Goal: Complete application form

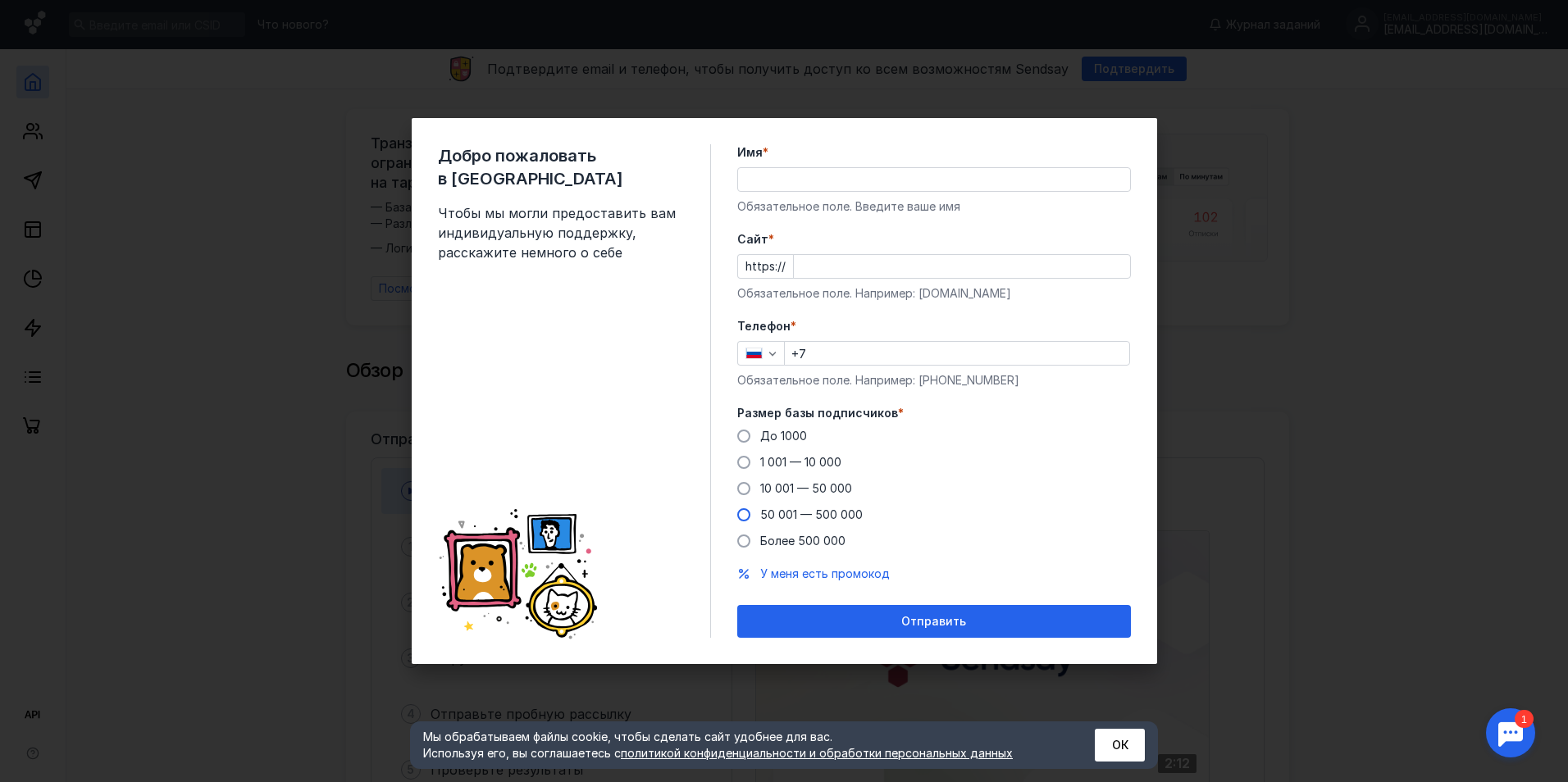
click at [825, 516] on span "50 001 — 500 000" at bounding box center [812, 515] width 103 height 14
click at [0, 0] on input "50 001 — 500 000" at bounding box center [0, 0] width 0 height 0
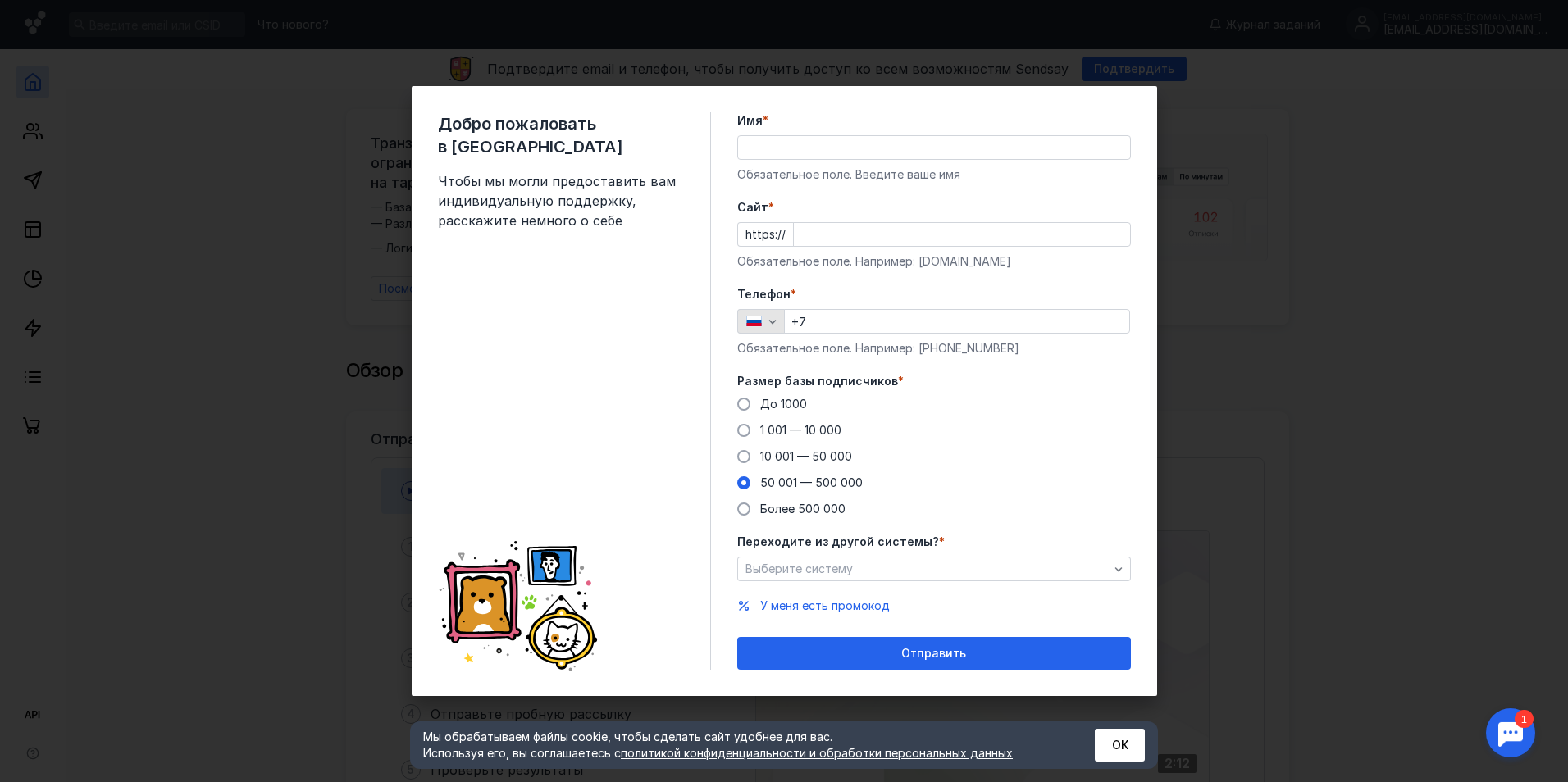
click at [770, 324] on icon "button" at bounding box center [773, 322] width 14 height 14
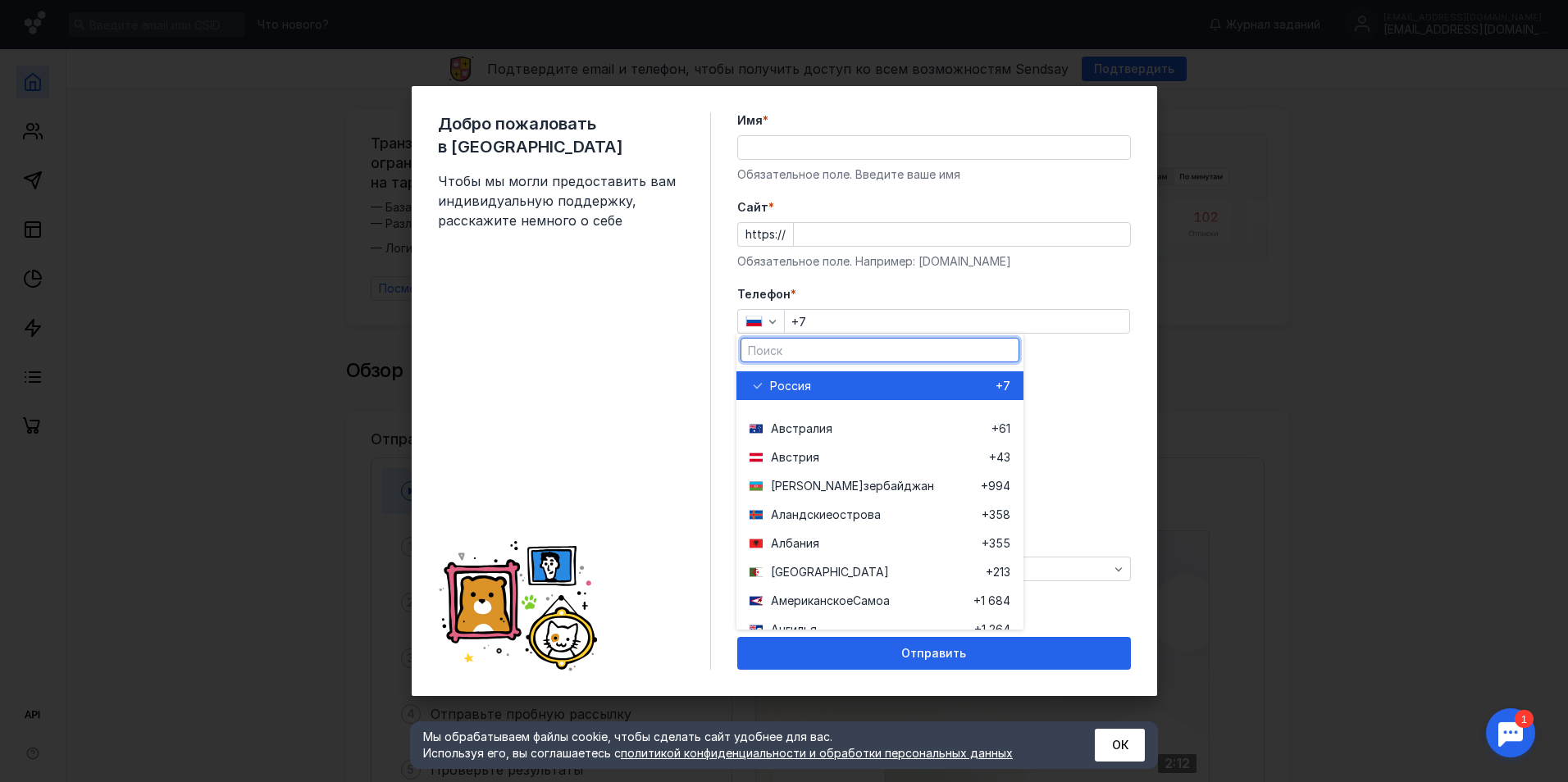
click at [1040, 393] on div "Размер базы подписчиков * До 1000 1 001 — 10 000 10 001 — 50 000 50 001 — 500 0…" at bounding box center [934, 445] width 393 height 144
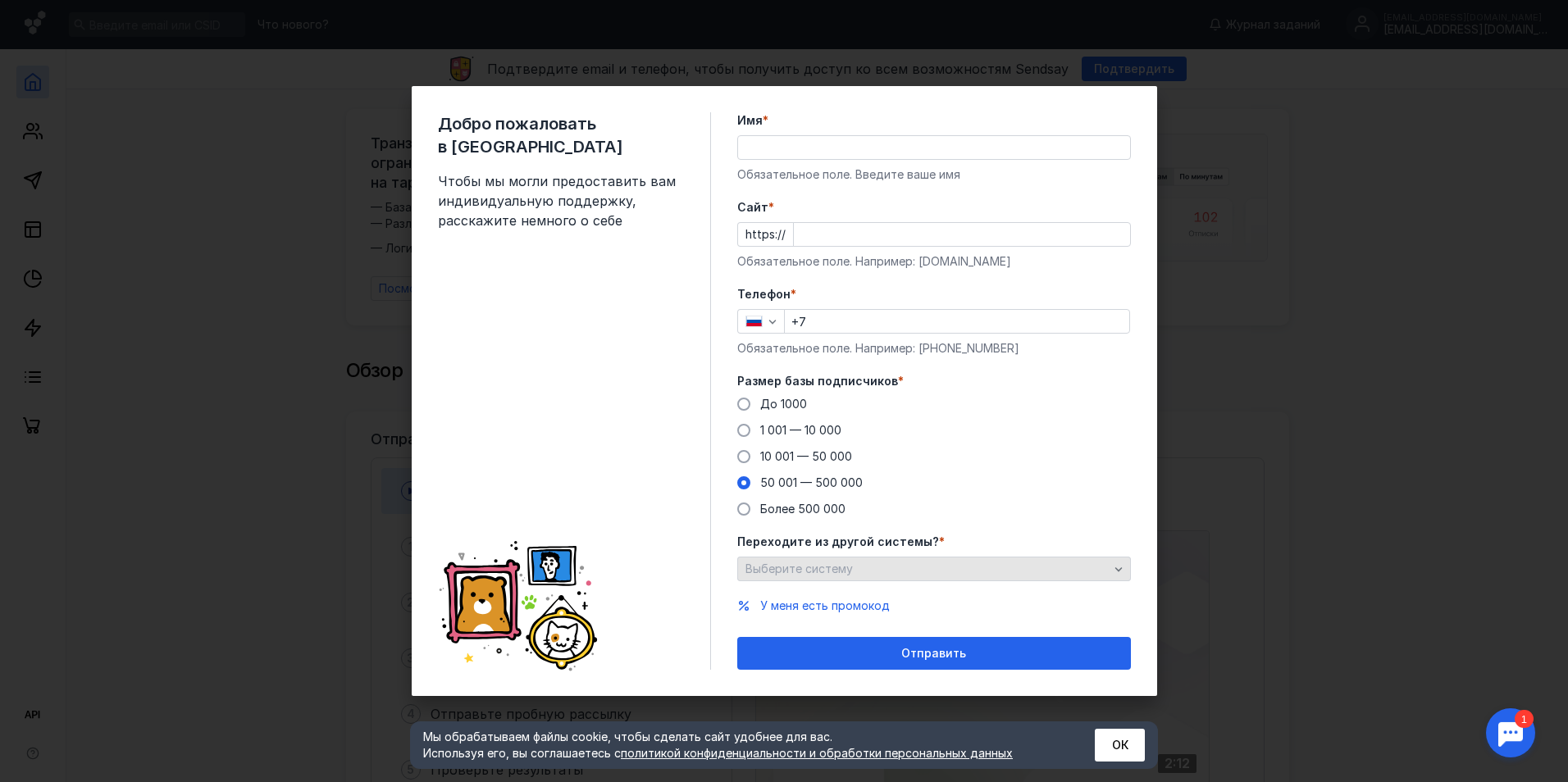
click at [941, 569] on div "Выберите систему" at bounding box center [926, 570] width 371 height 14
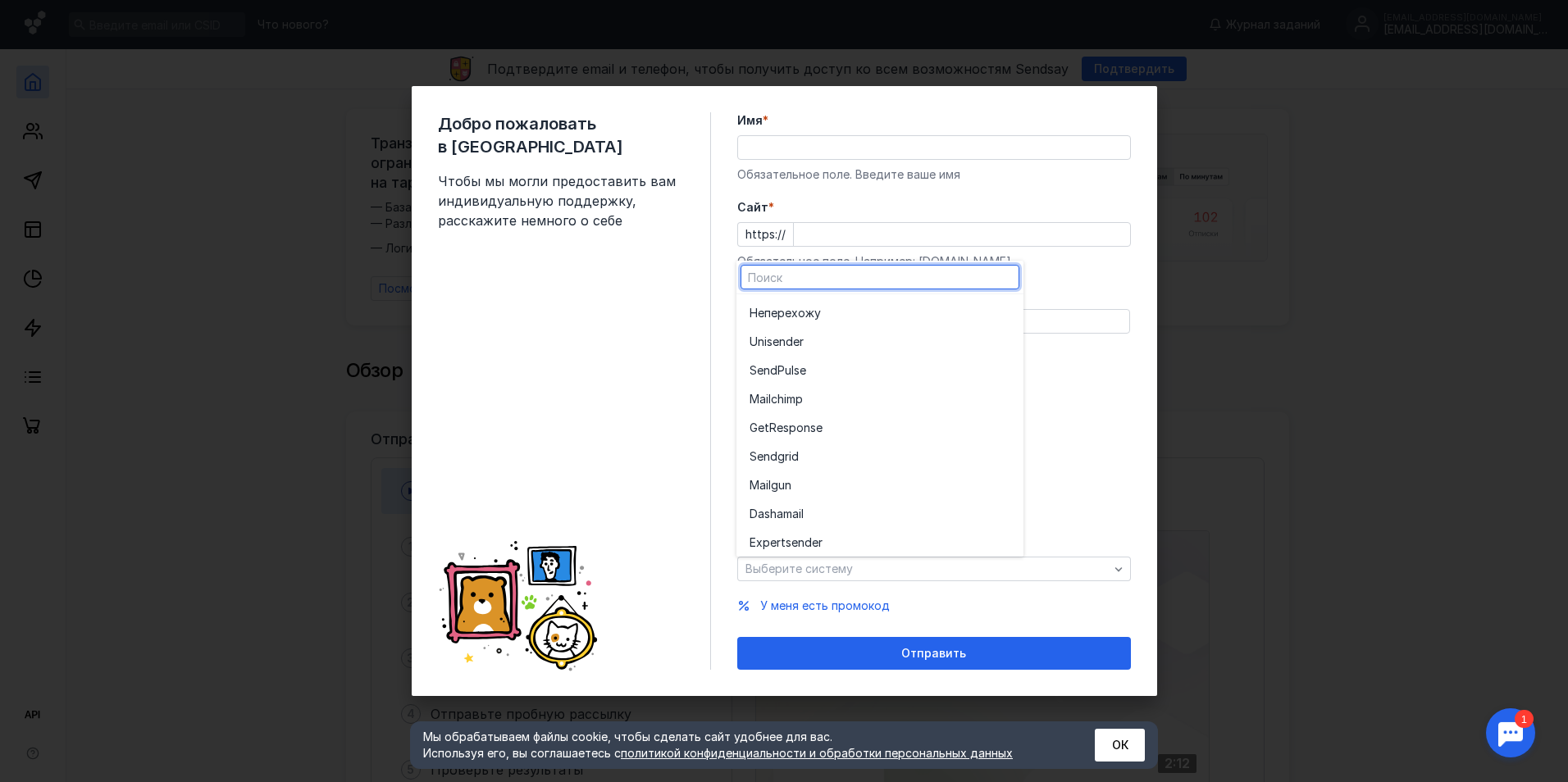
click at [1071, 419] on div "До [DATE] 1 001 — 10 000 10 001 — 50 000 50 001 — 500 000 Более 500 000" at bounding box center [934, 456] width 393 height 121
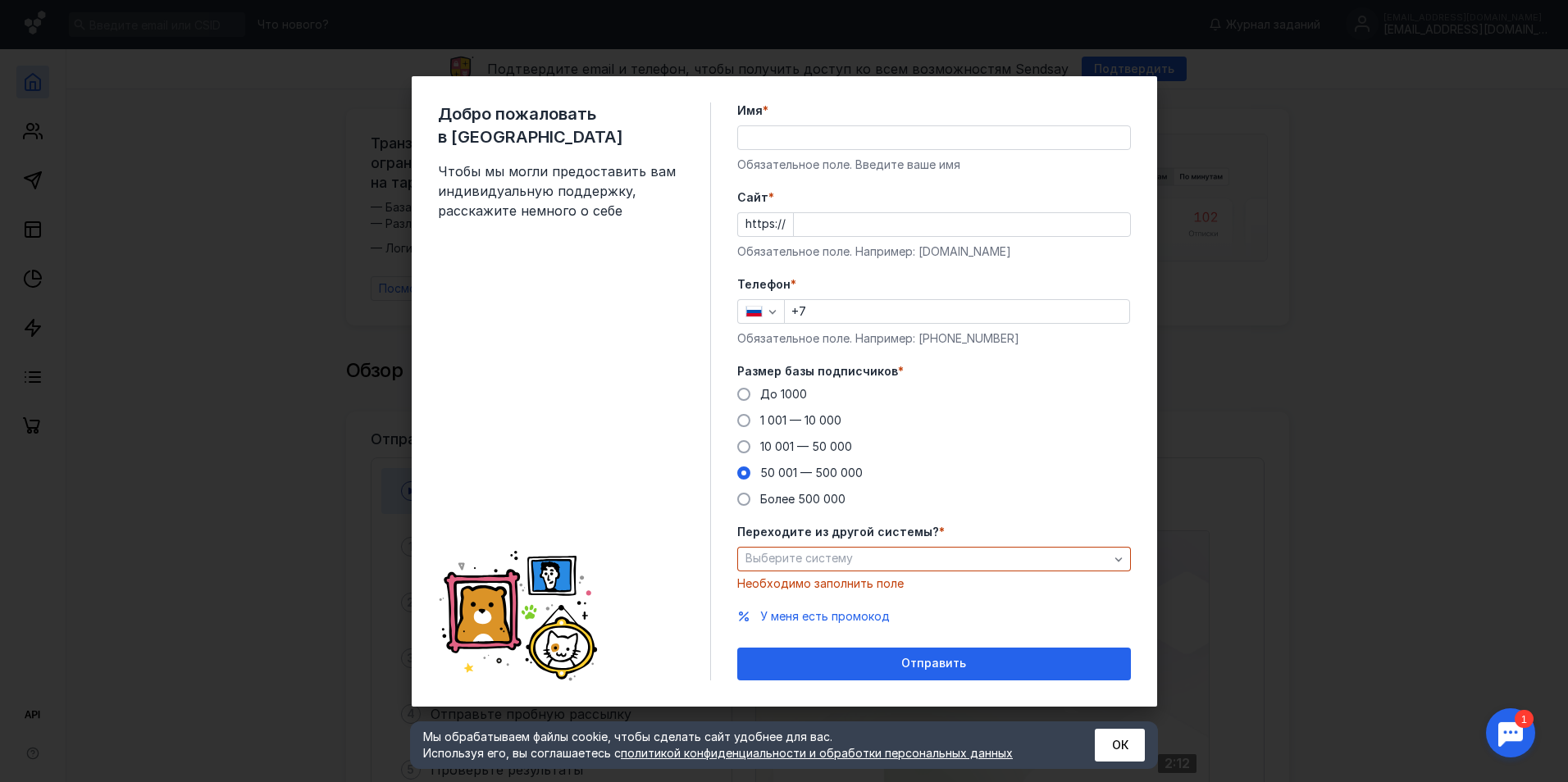
click at [1128, 99] on div "Добро пожаловать в Sendsay Чтобы мы могли предоставить вам индивидуальную подде…" at bounding box center [784, 391] width 745 height 631
drag, startPoint x: 1255, startPoint y: 201, endPoint x: 1251, endPoint y: 216, distance: 15.5
click at [1256, 204] on div "Добро пожаловать в Sendsay Чтобы мы могли предоставить вам индивидуальную подде…" at bounding box center [784, 391] width 1568 height 782
click at [1305, 434] on div "Добро пожаловать в Sendsay Чтобы мы могли предоставить вам индивидуальную подде…" at bounding box center [784, 391] width 1568 height 782
drag, startPoint x: 1219, startPoint y: 54, endPoint x: 1164, endPoint y: 51, distance: 55.1
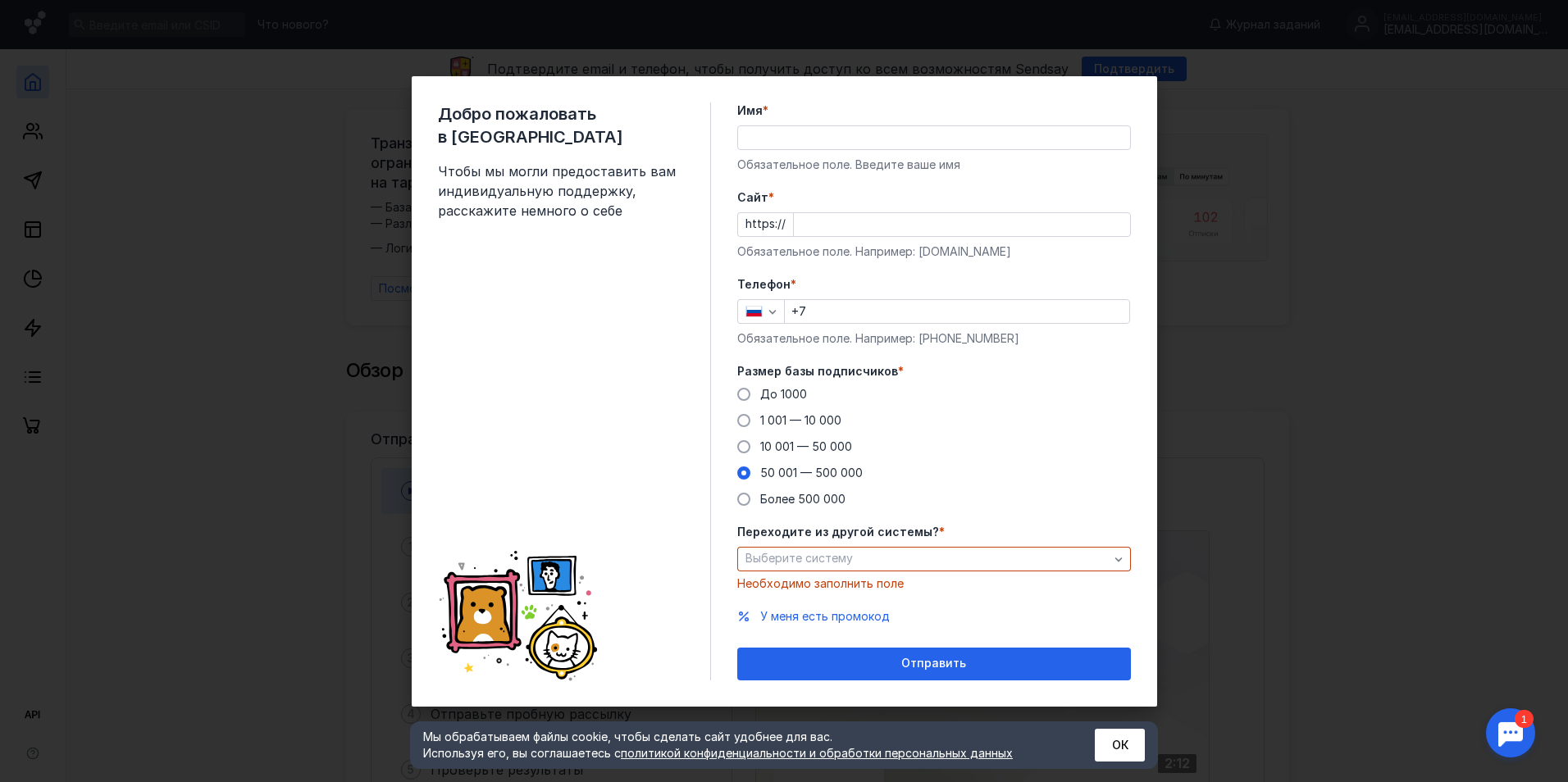
click at [1218, 54] on div "Добро пожаловать в Sendsay Чтобы мы могли предоставить вам индивидуальную подде…" at bounding box center [784, 391] width 1568 height 782
